Goal: Task Accomplishment & Management: Manage account settings

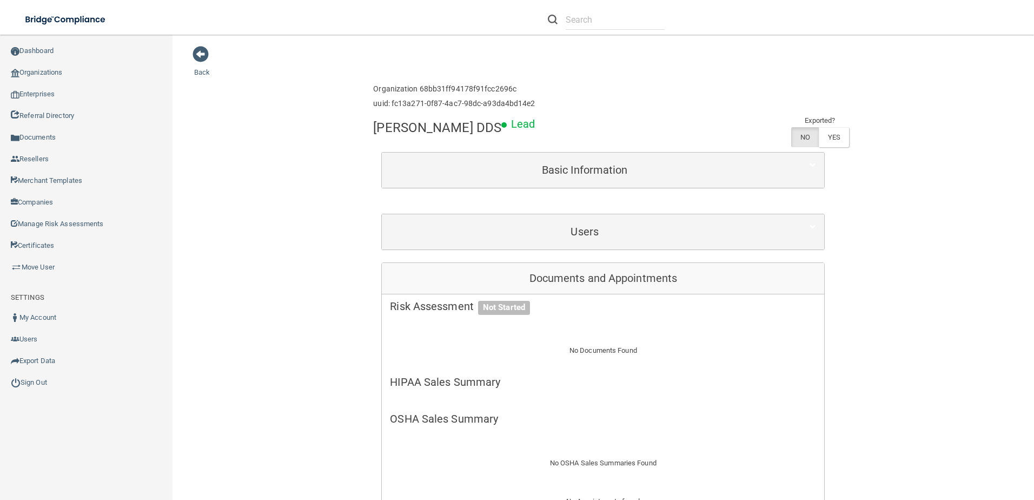
click at [497, 214] on div "Users" at bounding box center [603, 231] width 442 height 35
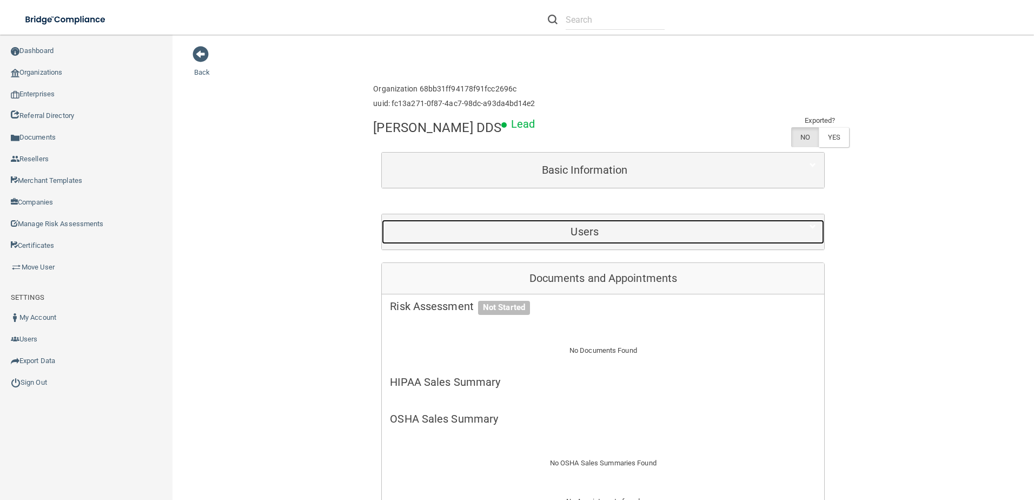
click at [499, 224] on div "Users" at bounding box center [584, 231] width 405 height 24
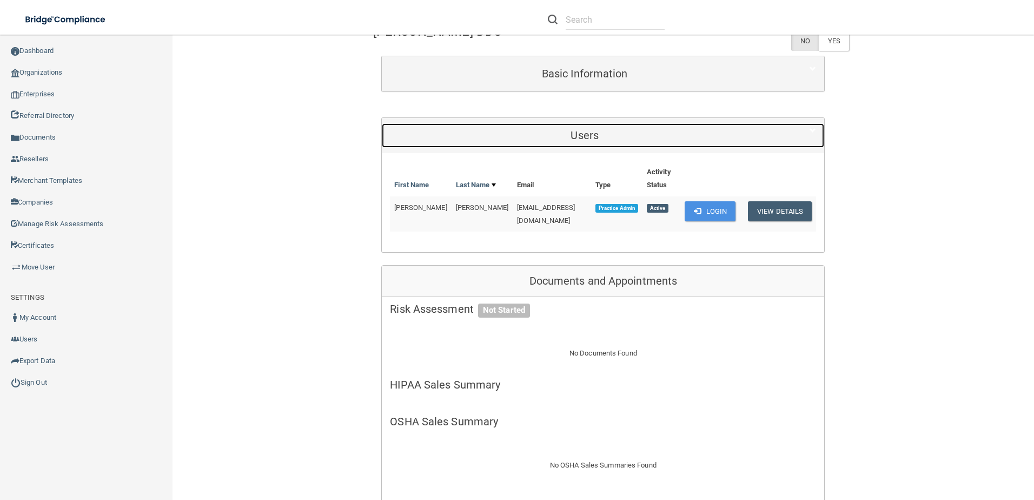
scroll to position [108, 0]
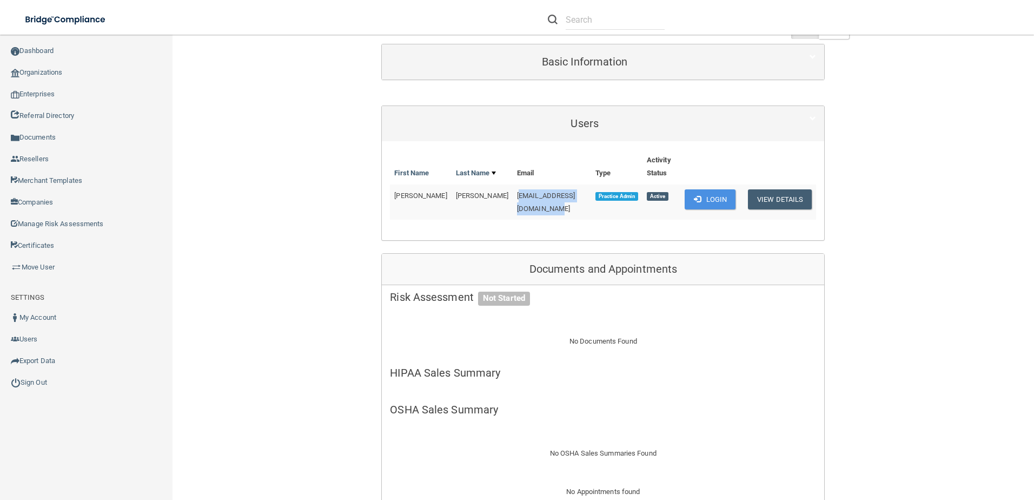
drag, startPoint x: 477, startPoint y: 197, endPoint x: 568, endPoint y: 206, distance: 91.2
click at [568, 206] on td "[EMAIL_ADDRESS][DOMAIN_NAME]" at bounding box center [552, 201] width 78 height 35
drag, startPoint x: 568, startPoint y: 206, endPoint x: 487, endPoint y: 195, distance: 81.3
click at [517, 194] on span "[EMAIL_ADDRESS][DOMAIN_NAME]" at bounding box center [546, 201] width 58 height 21
drag, startPoint x: 470, startPoint y: 196, endPoint x: 567, endPoint y: 199, distance: 96.8
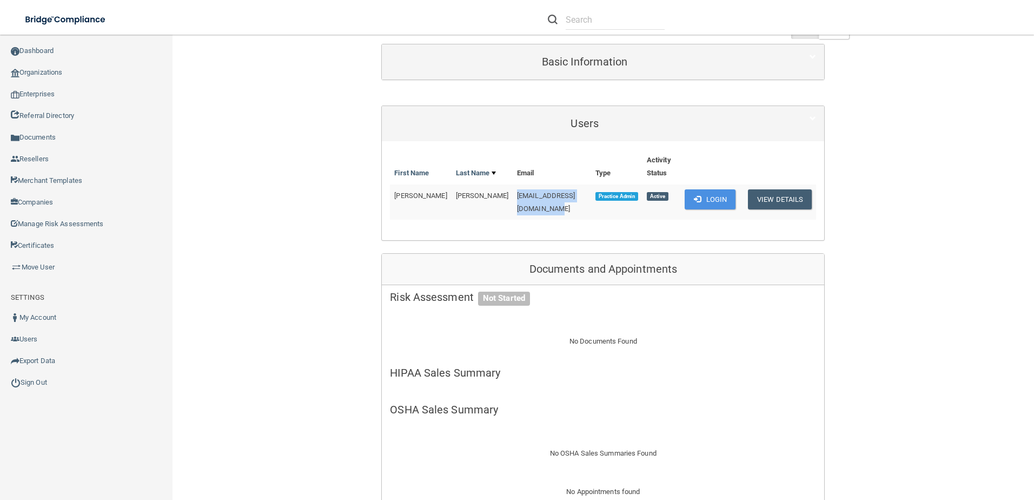
click at [567, 199] on tr "Leah Pippin smiles@staceymillerdds.com Practice Admin Active Login View Details" at bounding box center [603, 201] width 426 height 35
drag, startPoint x: 567, startPoint y: 199, endPoint x: 554, endPoint y: 196, distance: 13.3
copy tr "[EMAIL_ADDRESS][DOMAIN_NAME]"
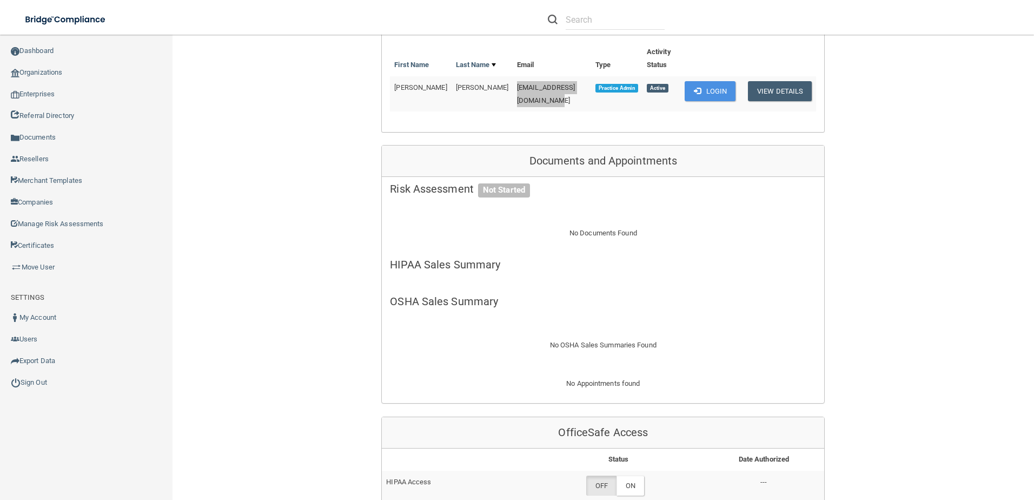
scroll to position [0, 0]
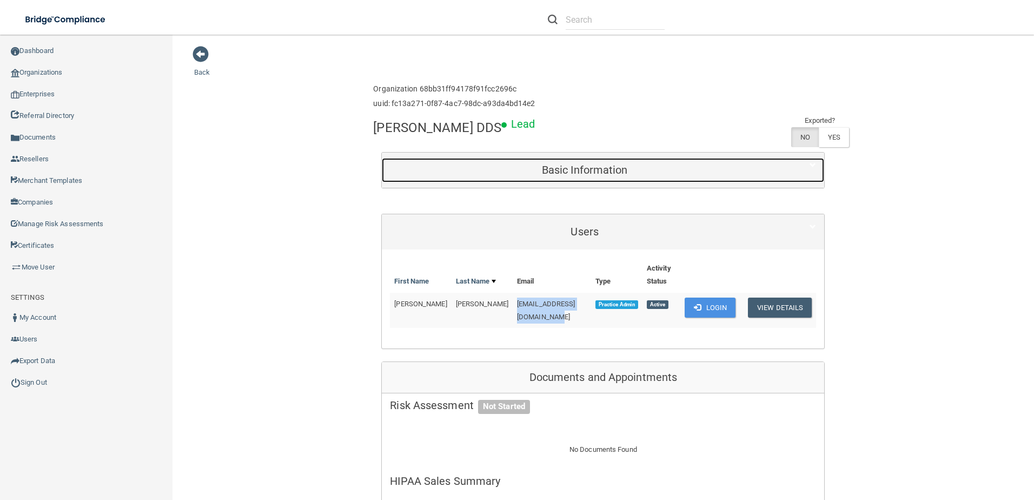
click at [592, 162] on div "Basic Information" at bounding box center [584, 170] width 405 height 24
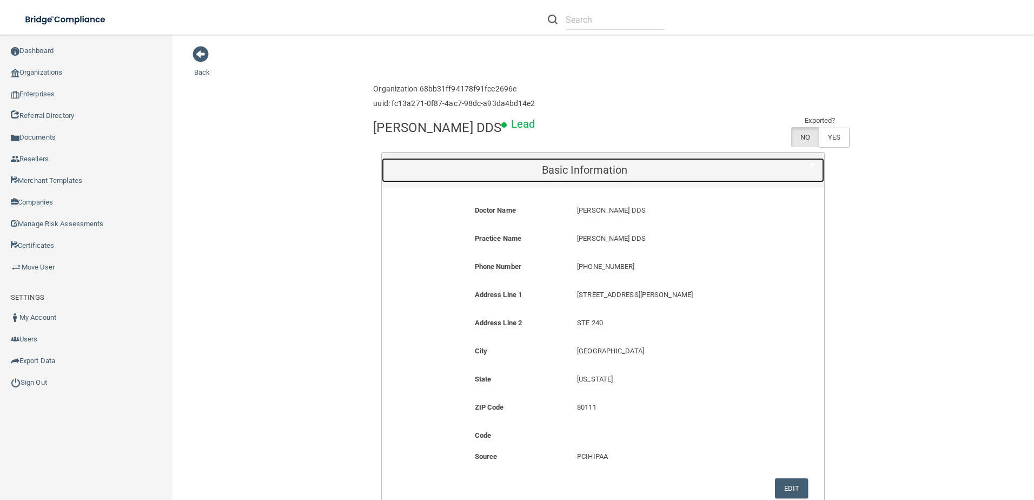
click at [592, 162] on div "Basic Information" at bounding box center [584, 170] width 405 height 24
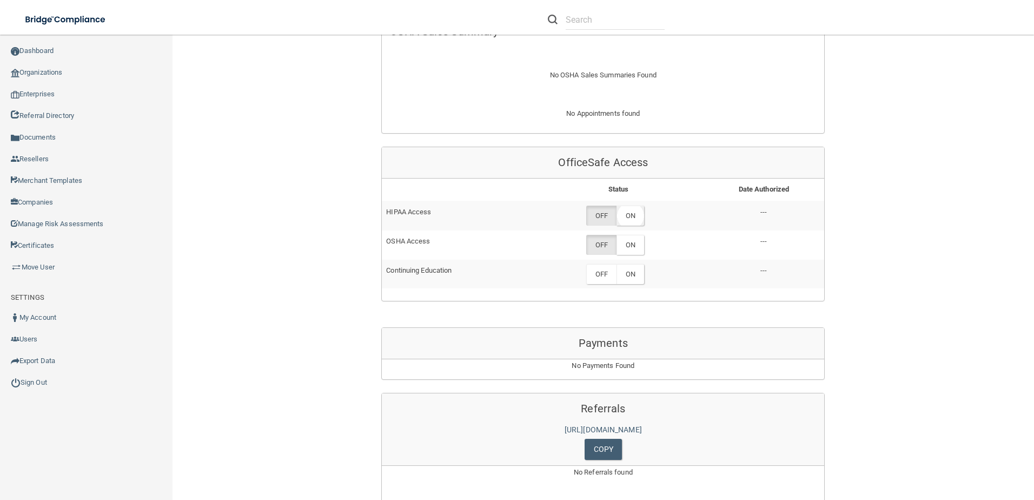
scroll to position [487, 0]
click at [636, 214] on label "ON" at bounding box center [630, 215] width 28 height 20
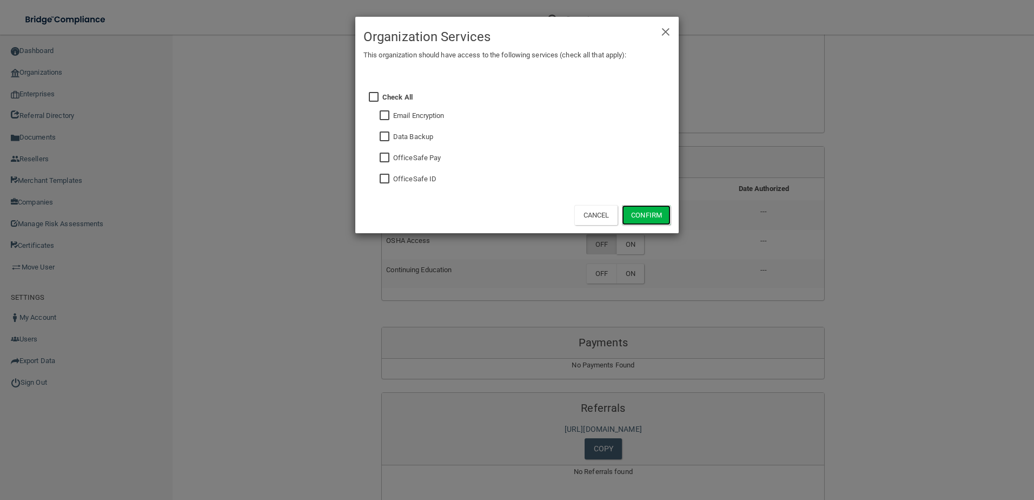
click at [636, 214] on button "Confirm" at bounding box center [646, 215] width 49 height 20
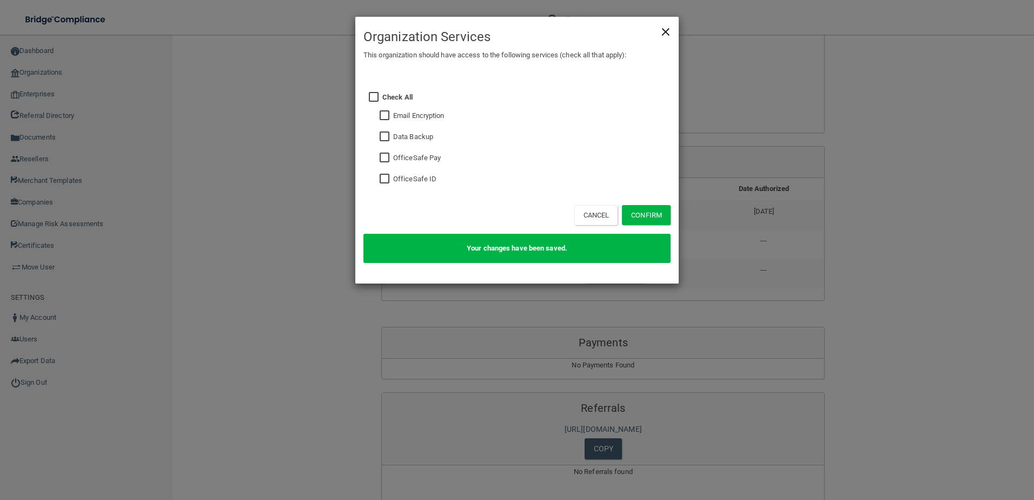
click at [668, 31] on span "×" at bounding box center [666, 30] width 10 height 22
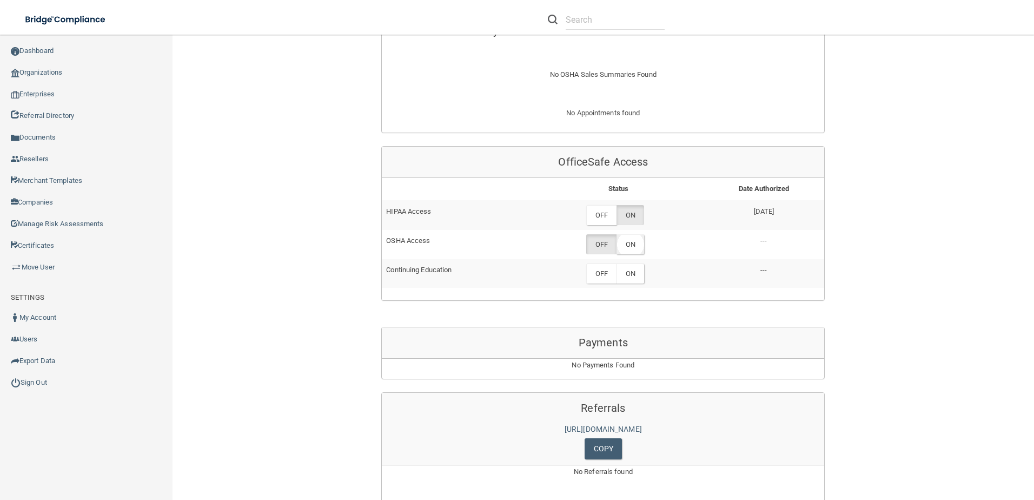
click at [635, 238] on label "ON" at bounding box center [630, 244] width 28 height 20
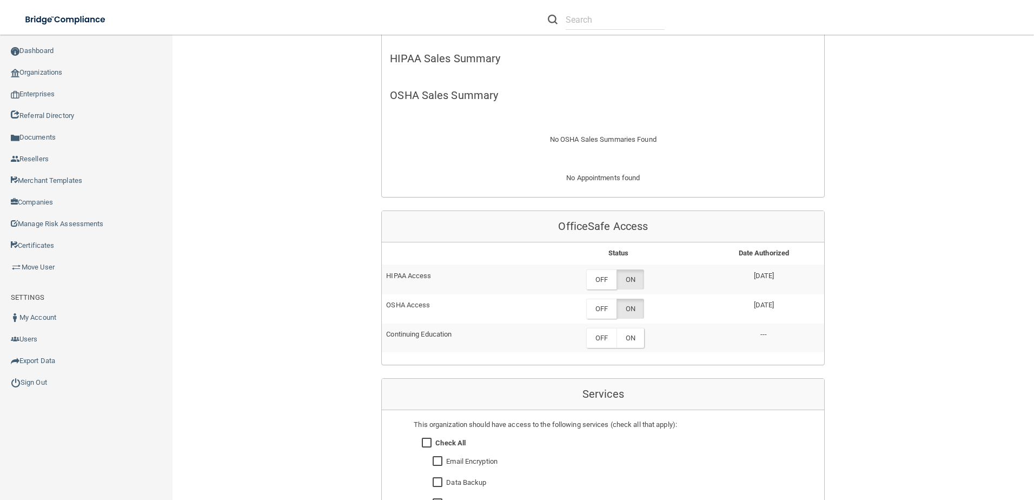
scroll to position [321, 0]
